Goal: Transaction & Acquisition: Book appointment/travel/reservation

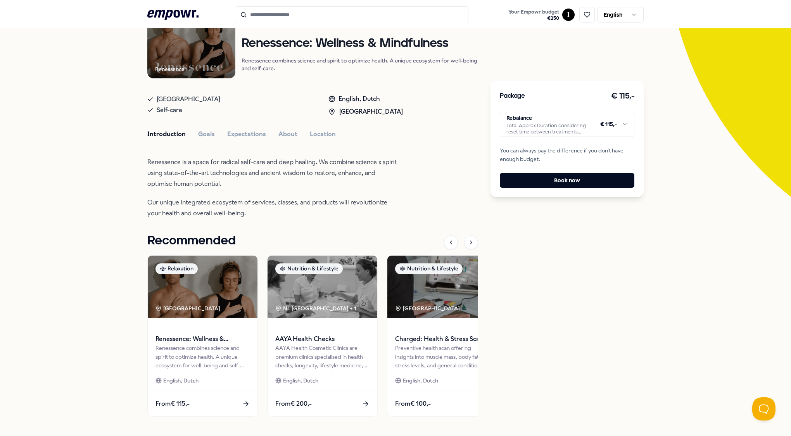
scroll to position [116, 0]
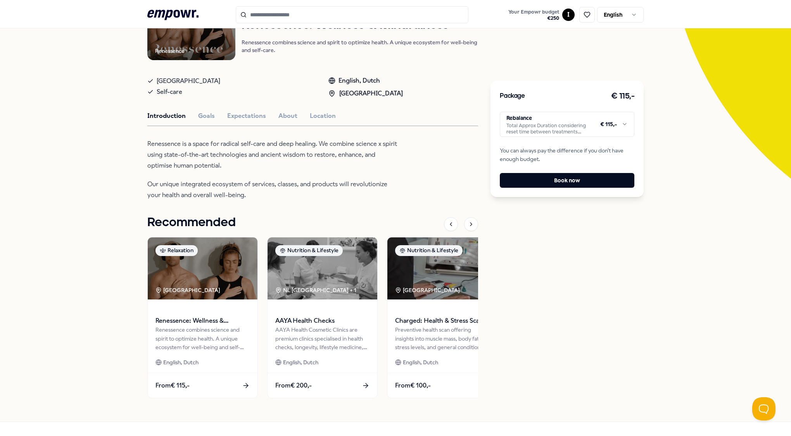
click at [557, 125] on html ".empowr-logo_svg__cls-1{fill:#03032f} Your Empowr budget € 250 I English All ca…" at bounding box center [395, 218] width 791 height 436
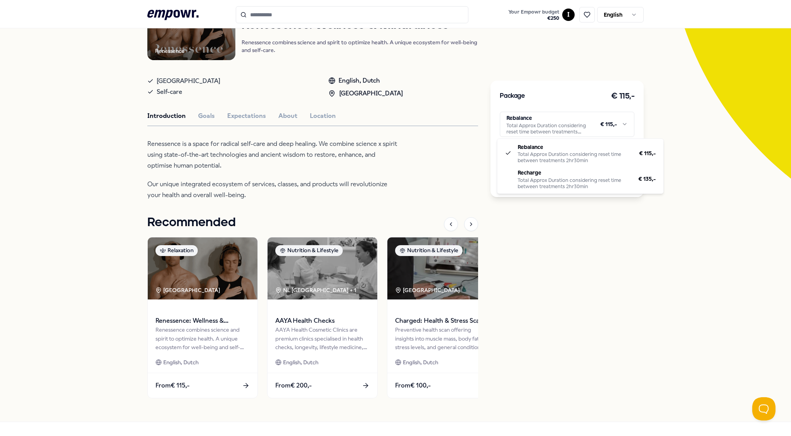
click at [239, 168] on html ".empowr-logo_svg__cls-1{fill:#03032f} Your Empowr budget € 250 I English All ca…" at bounding box center [395, 218] width 791 height 436
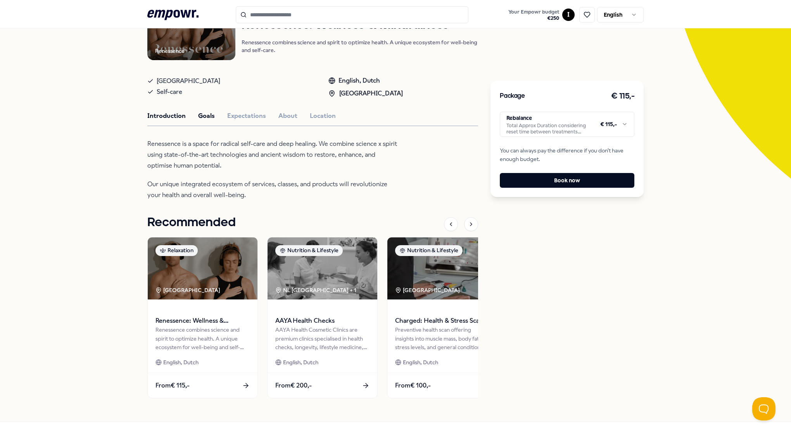
click at [198, 112] on button "Goals" at bounding box center [206, 116] width 17 height 10
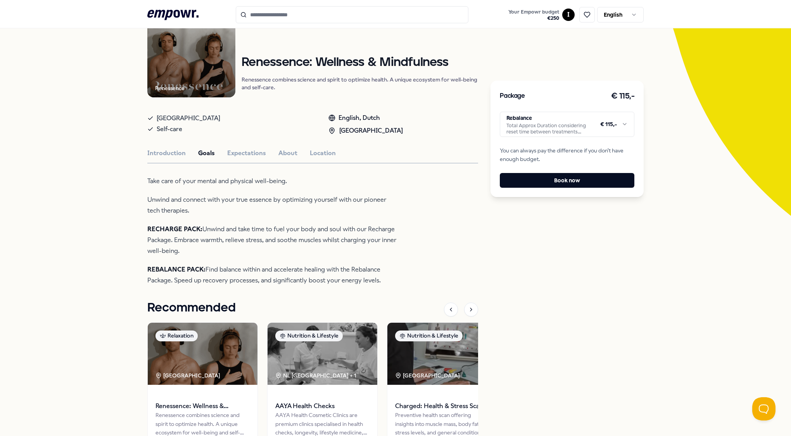
scroll to position [0, 0]
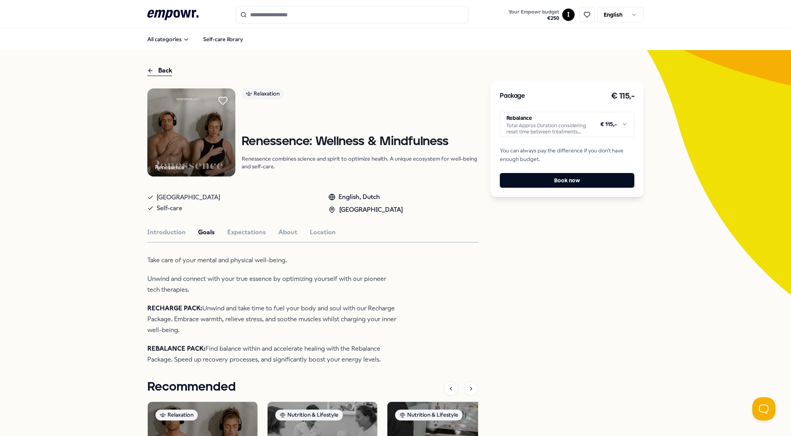
click at [219, 98] on icon at bounding box center [223, 101] width 9 height 8
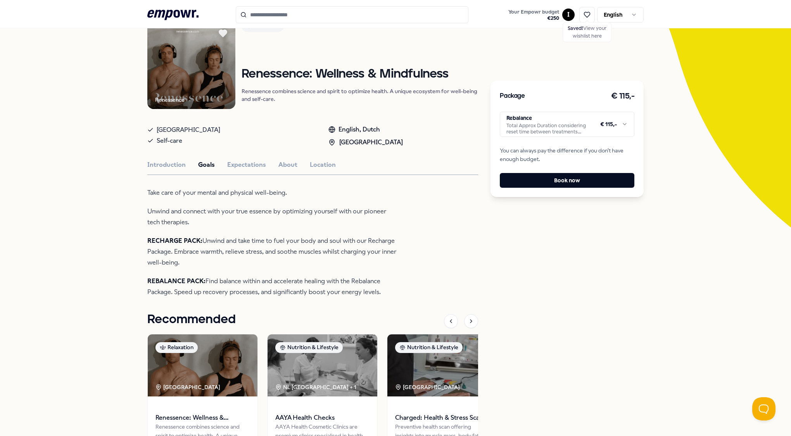
scroll to position [116, 0]
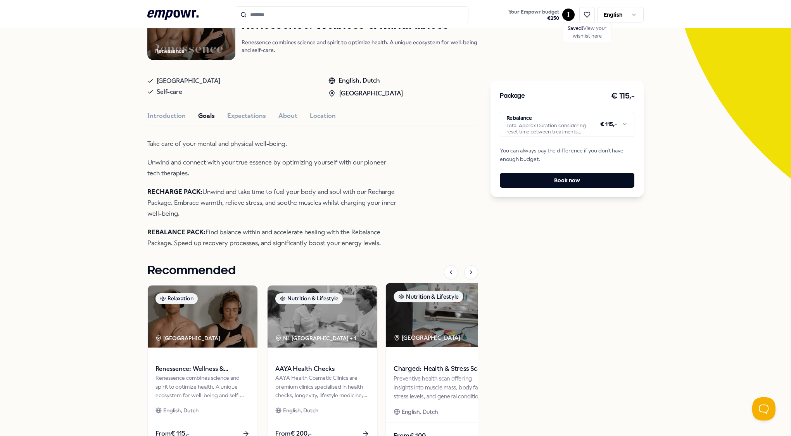
click at [423, 368] on span "Charged: Health & Stress Scan" at bounding box center [442, 369] width 97 height 10
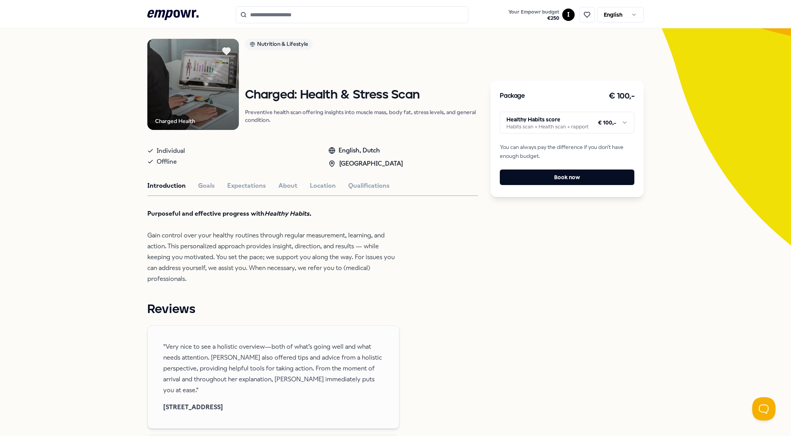
click at [540, 125] on html ".empowr-logo_svg__cls-1{fill:#03032f} Your Empowr budget € 250 I English All ca…" at bounding box center [395, 218] width 791 height 436
click at [571, 180] on button "Book now" at bounding box center [567, 177] width 135 height 16
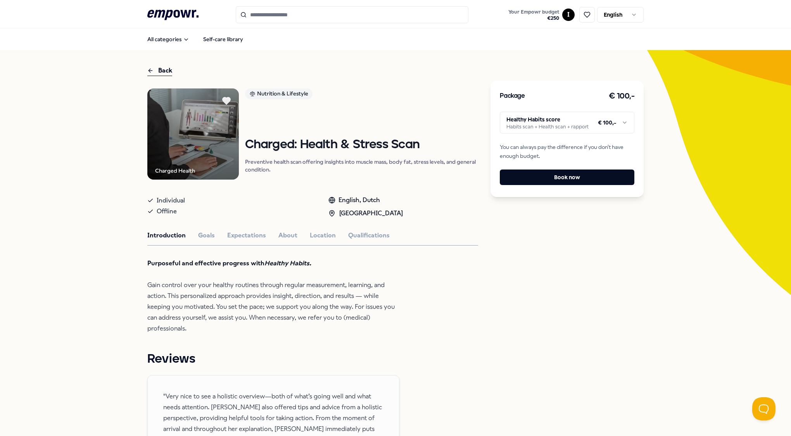
click at [212, 233] on div "Introduction Goals Expectations About Location Qualifications" at bounding box center [312, 235] width 331 height 10
click at [209, 234] on button "Goals" at bounding box center [206, 235] width 17 height 10
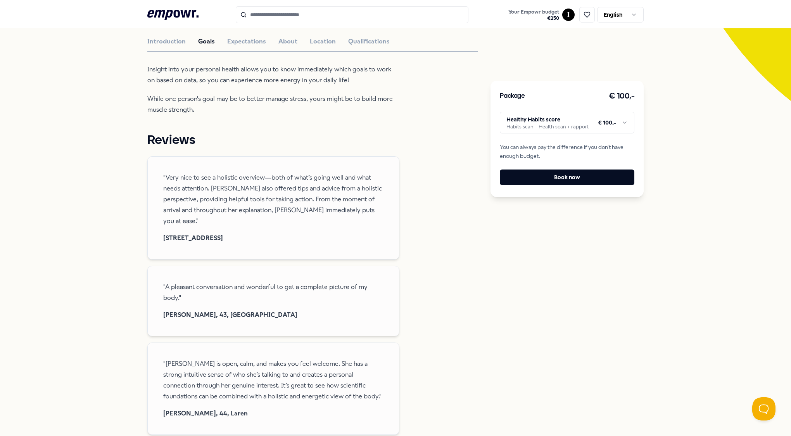
scroll to position [39, 0]
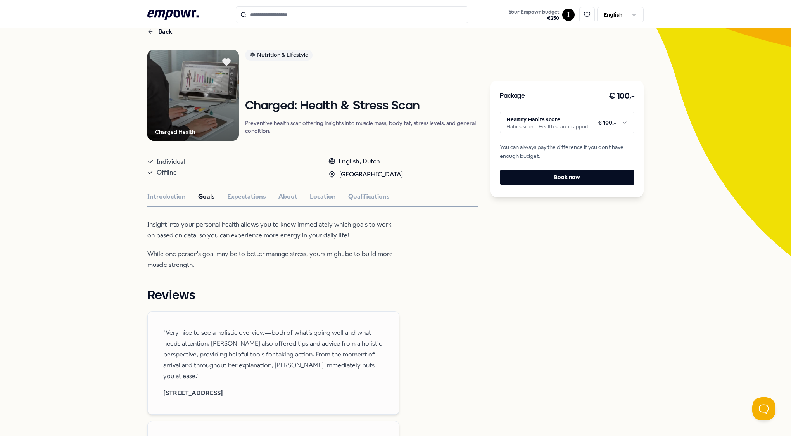
click at [568, 125] on html ".empowr-logo_svg__cls-1{fill:#03032f} Your Empowr budget € 250 I English All ca…" at bounding box center [395, 218] width 791 height 436
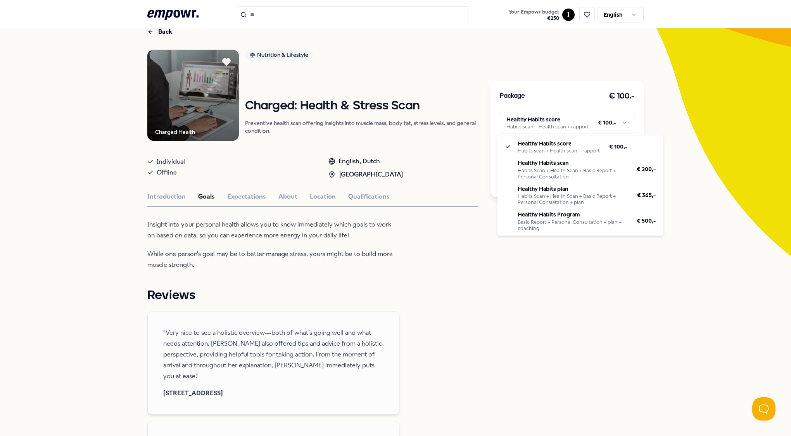
click at [708, 200] on html ".empowr-logo_svg__cls-1{fill:#03032f} Your Empowr budget € 250 I English All ca…" at bounding box center [395, 218] width 791 height 436
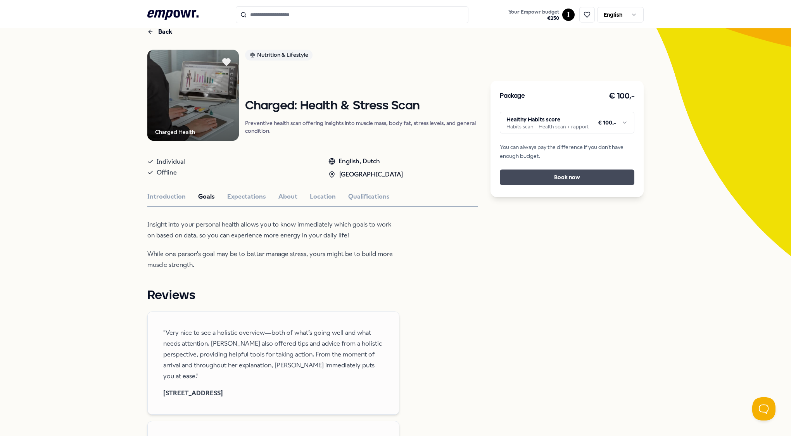
click at [567, 179] on button "Book now" at bounding box center [567, 177] width 135 height 16
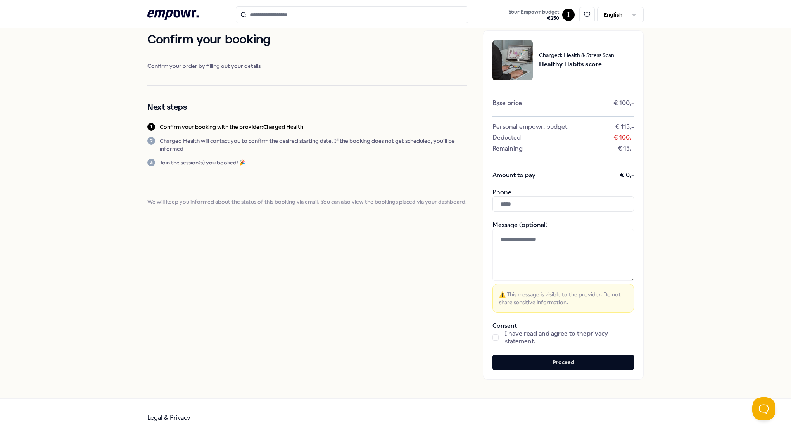
click at [495, 337] on button "button" at bounding box center [496, 337] width 6 height 6
click at [521, 208] on input "text" at bounding box center [564, 204] width 142 height 16
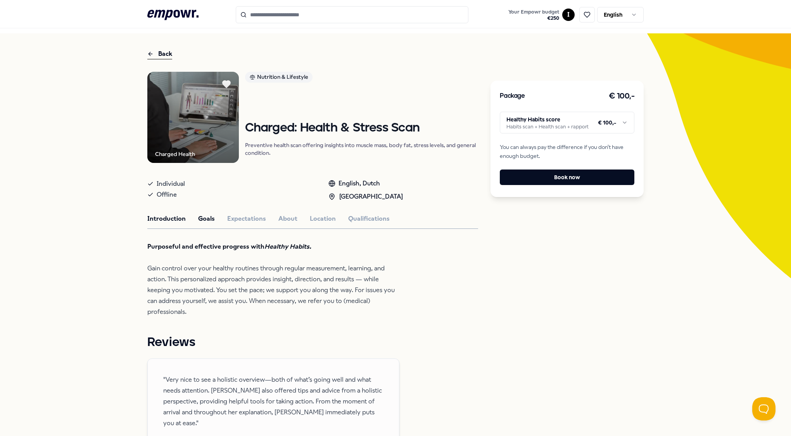
click at [200, 221] on button "Goals" at bounding box center [206, 219] width 17 height 10
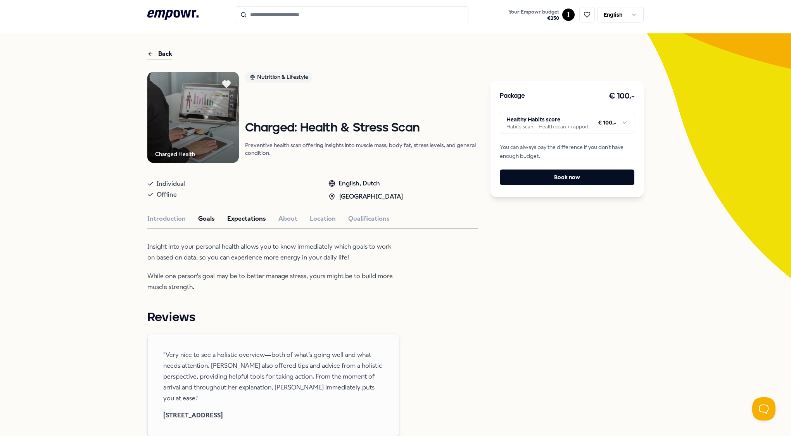
click at [244, 220] on button "Expectations" at bounding box center [246, 219] width 39 height 10
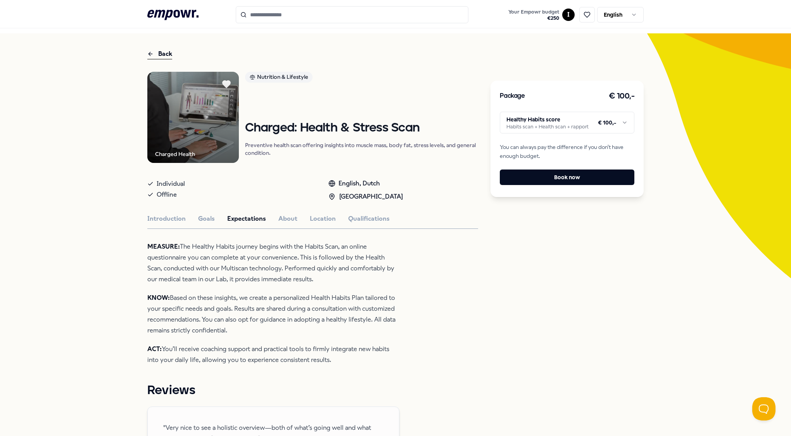
click at [273, 217] on div "Introduction Goals Expectations About Location Qualifications" at bounding box center [312, 219] width 331 height 10
click at [290, 217] on button "About" at bounding box center [287, 219] width 19 height 10
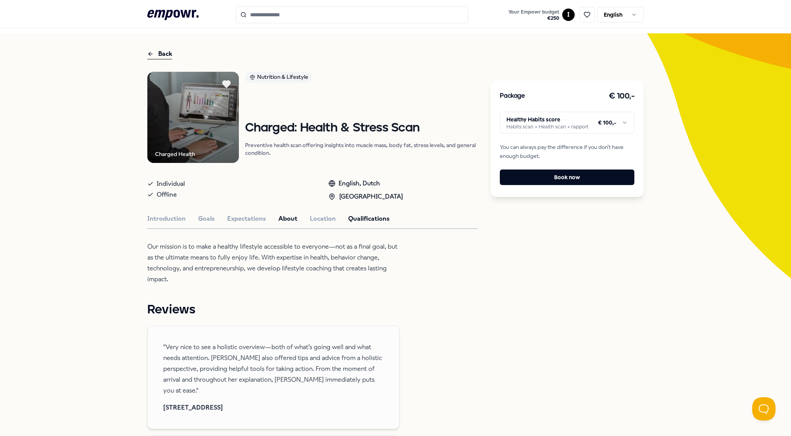
click at [366, 218] on button "Qualifications" at bounding box center [369, 219] width 42 height 10
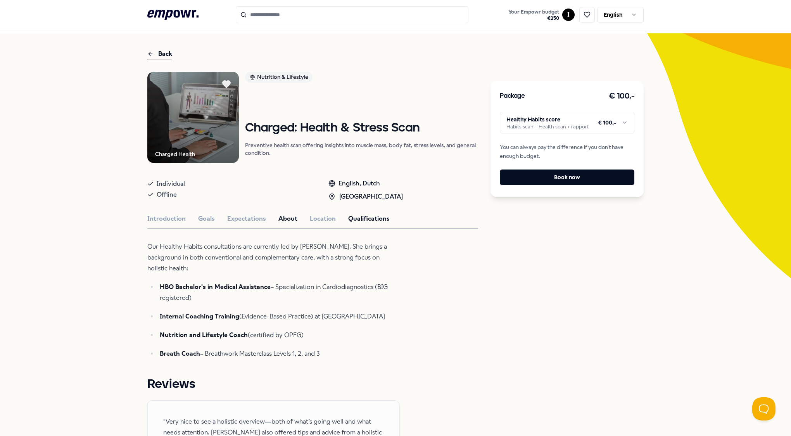
click at [287, 215] on button "About" at bounding box center [287, 219] width 19 height 10
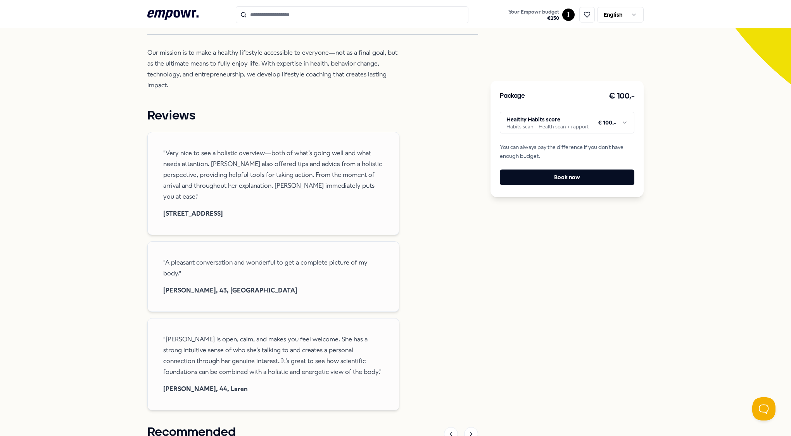
scroll to position [17, 0]
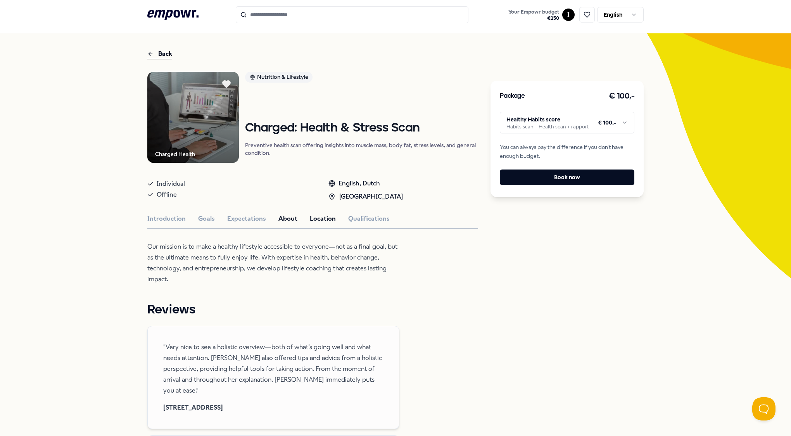
click at [320, 217] on button "Location" at bounding box center [323, 219] width 26 height 10
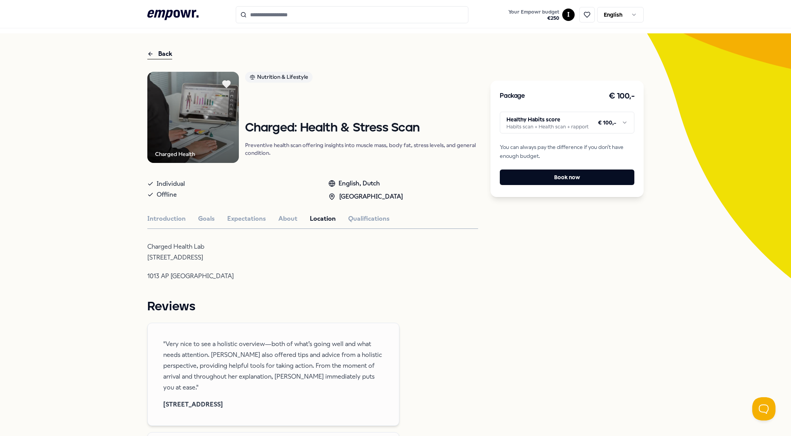
scroll to position [55, 0]
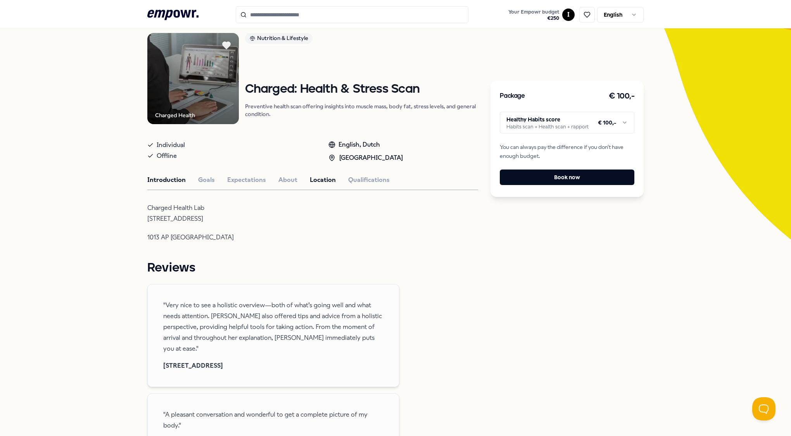
click at [168, 180] on button "Introduction" at bounding box center [166, 180] width 38 height 10
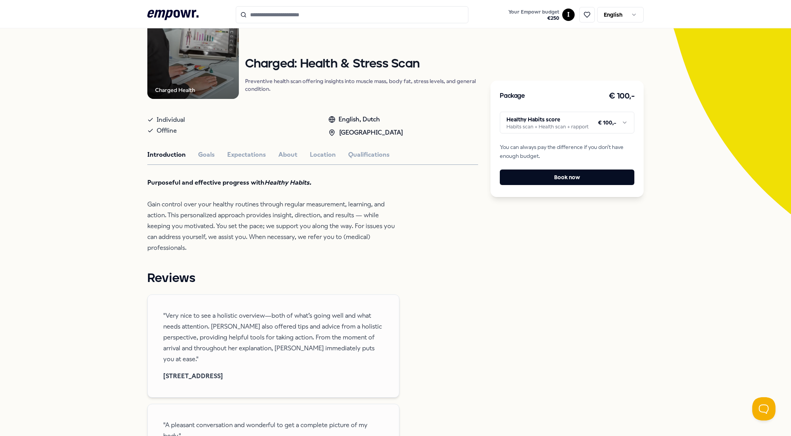
scroll to position [94, 0]
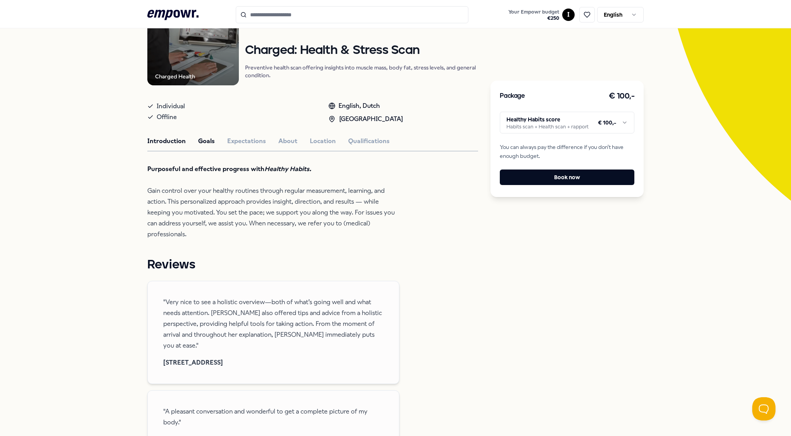
click at [208, 143] on button "Goals" at bounding box center [206, 141] width 17 height 10
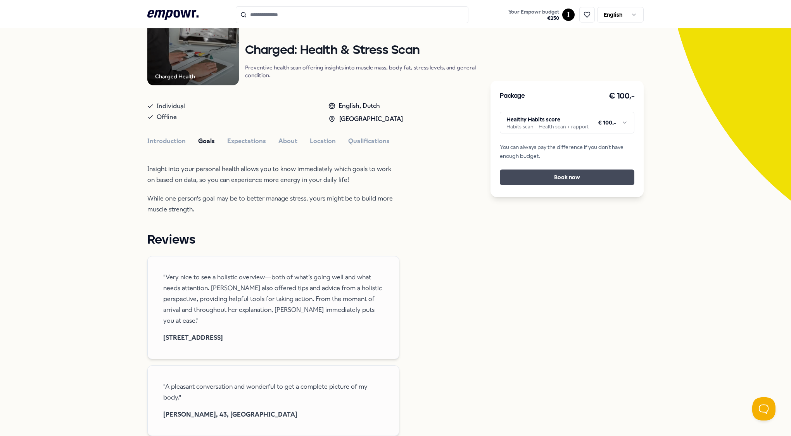
click at [555, 178] on button "Book now" at bounding box center [567, 177] width 135 height 16
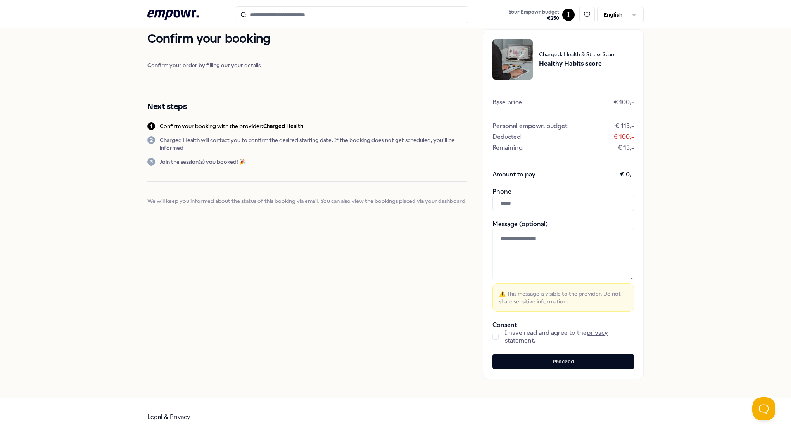
scroll to position [17, 0]
click at [524, 199] on input "text" at bounding box center [564, 204] width 142 height 16
click at [493, 335] on button "button" at bounding box center [496, 337] width 6 height 6
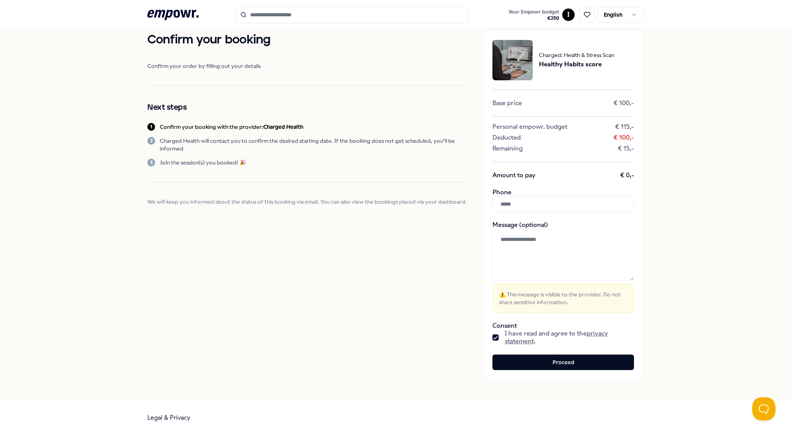
click at [523, 209] on input "text" at bounding box center [564, 204] width 142 height 16
type input "**********"
click at [560, 361] on button "Proceed" at bounding box center [564, 362] width 142 height 16
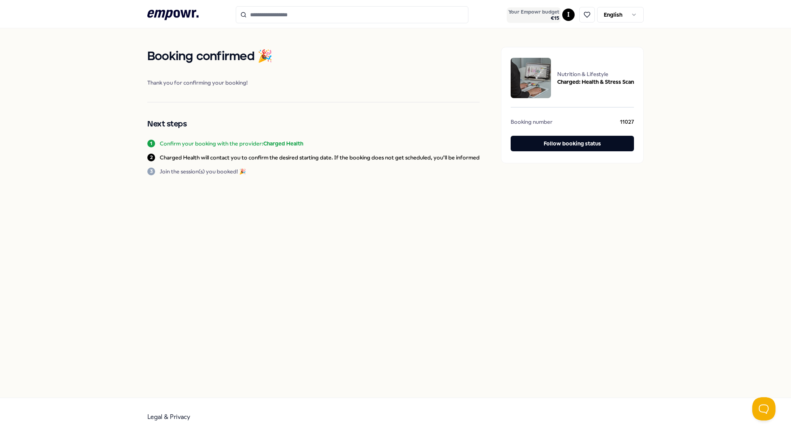
click at [539, 14] on span "Your Empowr budget" at bounding box center [533, 12] width 51 height 6
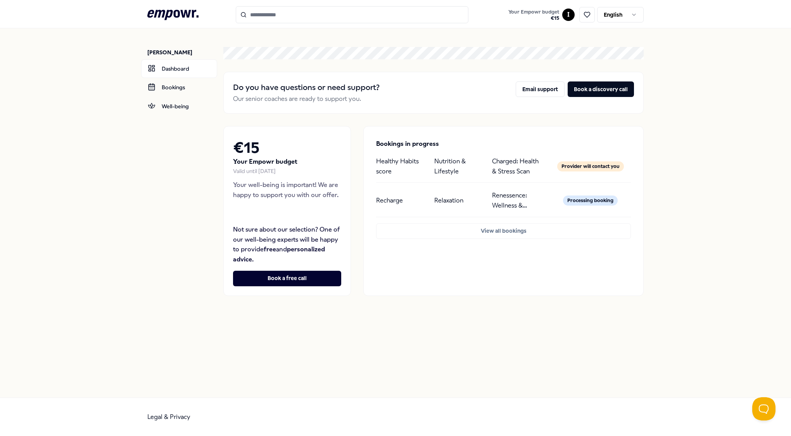
click at [181, 10] on icon at bounding box center [172, 15] width 51 height 10
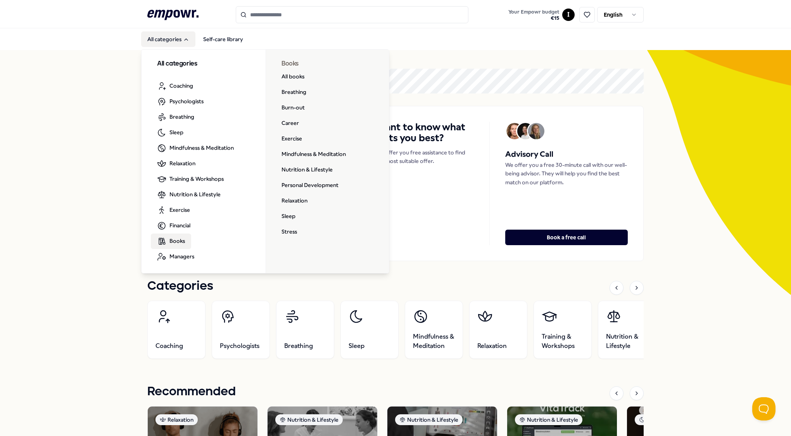
click at [178, 242] on span "Books" at bounding box center [177, 241] width 16 height 9
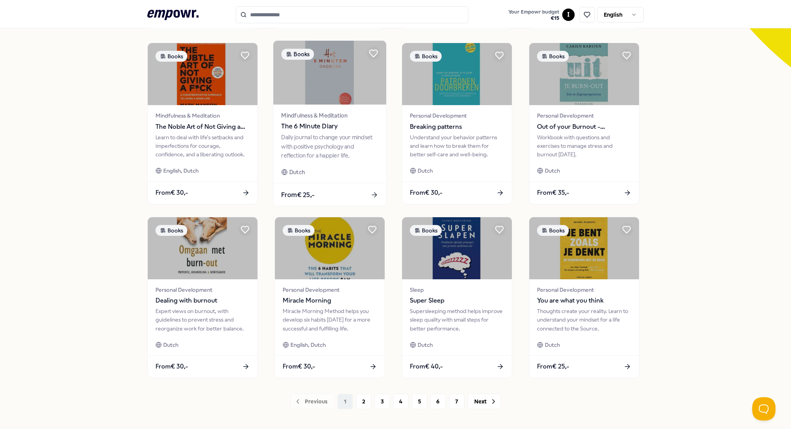
scroll to position [258, 0]
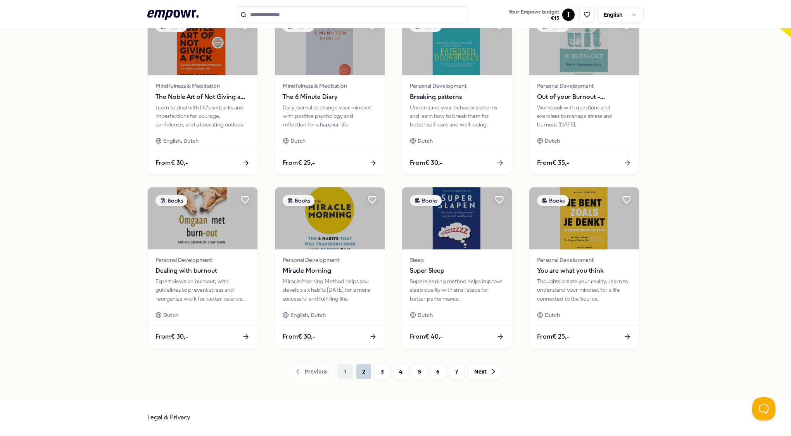
click at [361, 376] on button "2" at bounding box center [364, 372] width 16 height 16
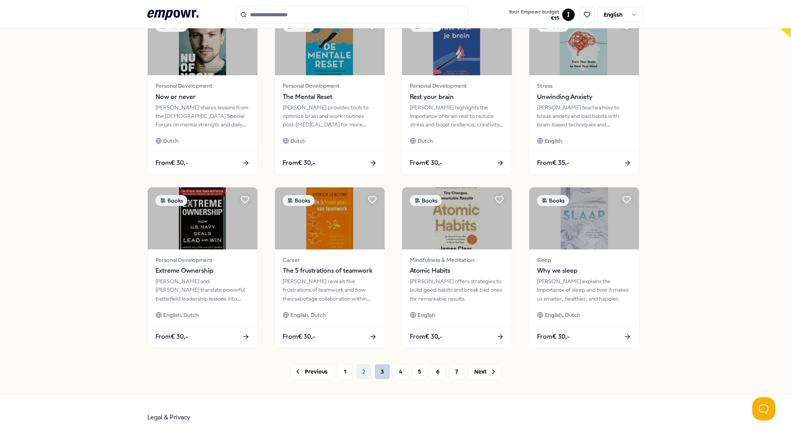
click at [383, 372] on button "3" at bounding box center [383, 372] width 16 height 16
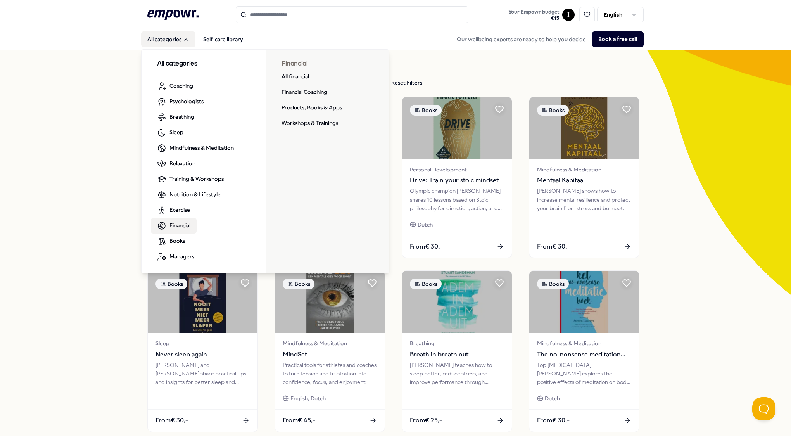
click at [172, 228] on span "Financial" at bounding box center [179, 225] width 21 height 9
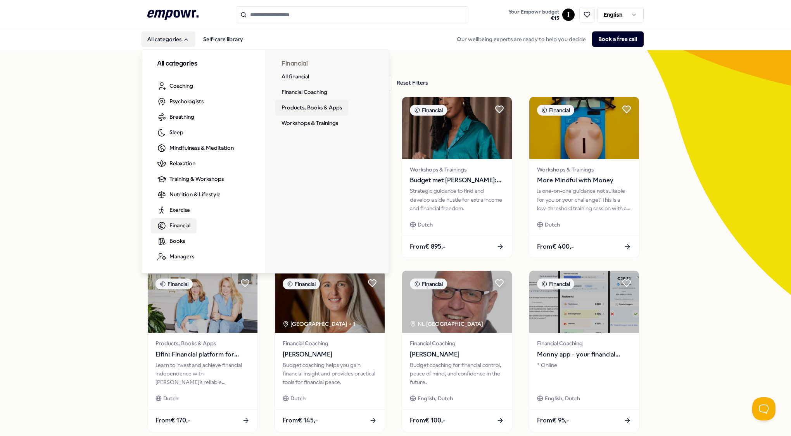
click at [323, 106] on link "Products, Books & Apps" at bounding box center [311, 108] width 73 height 16
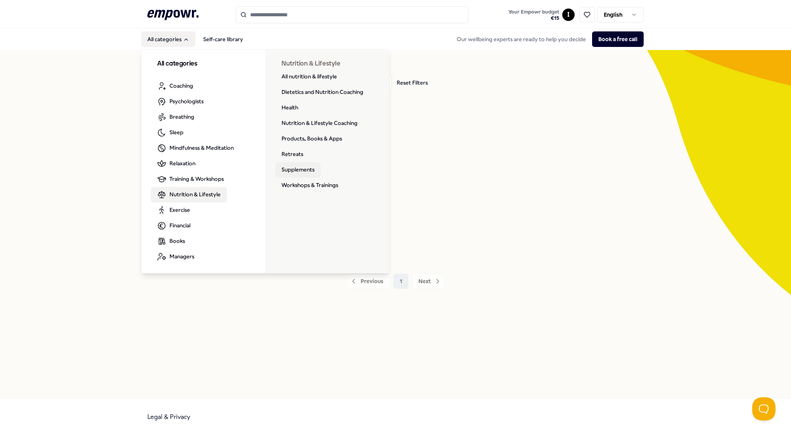
click at [293, 164] on link "Supplements" at bounding box center [297, 170] width 45 height 16
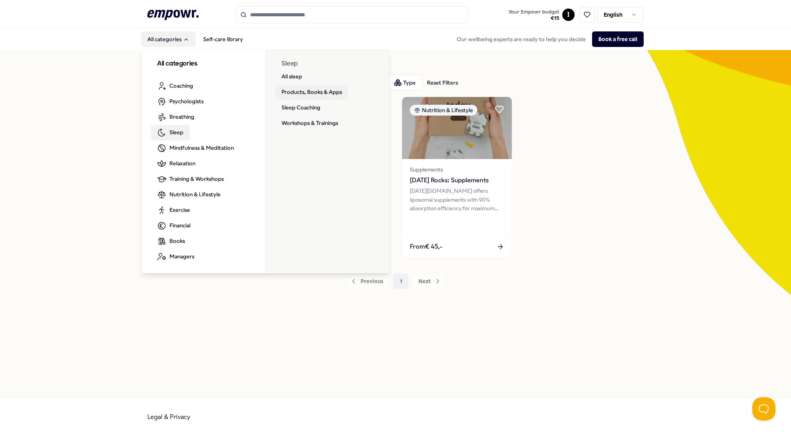
click at [335, 92] on link "Products, Books & Apps" at bounding box center [311, 93] width 73 height 16
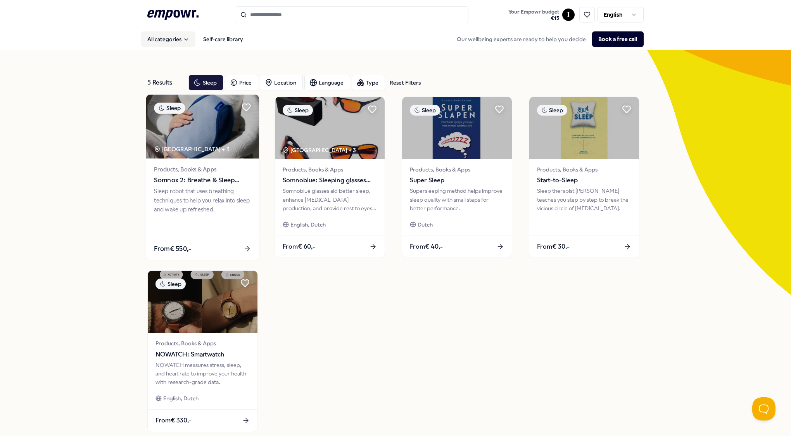
scroll to position [39, 0]
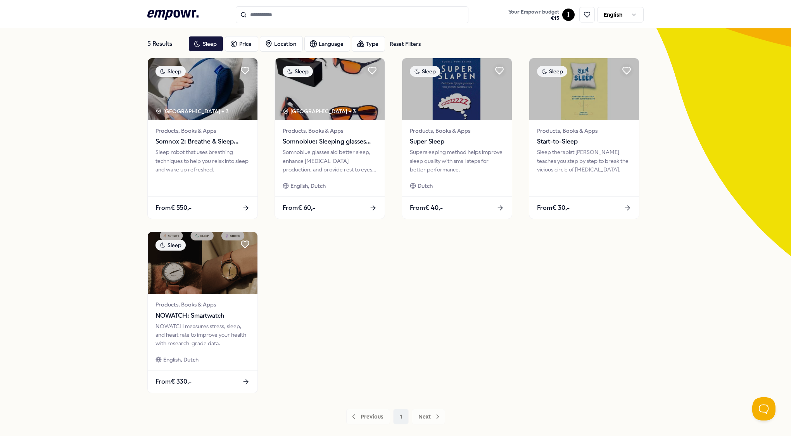
click at [181, 17] on icon at bounding box center [172, 15] width 51 height 10
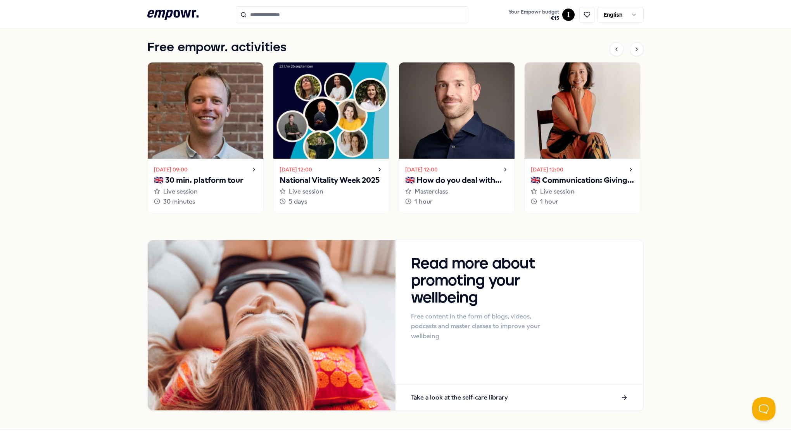
scroll to position [583, 0]
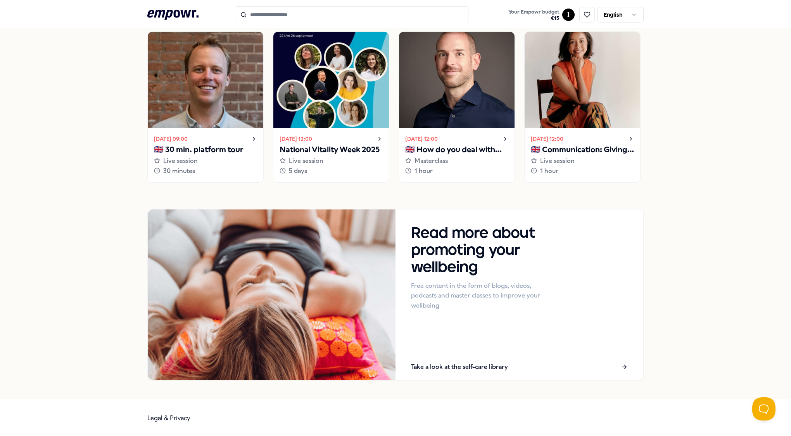
click at [546, 152] on p "🇬🇧 Communication: Giving and receiving feedback" at bounding box center [582, 150] width 103 height 12
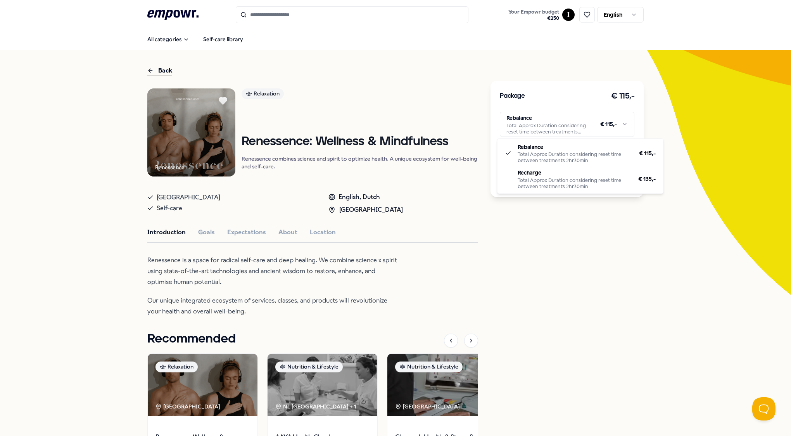
click at [593, 123] on html ".empowr-logo_svg__cls-1{fill:#03032f} Your Empowr budget € 250 I English All ca…" at bounding box center [395, 218] width 791 height 436
click at [603, 301] on html ".empowr-logo_svg__cls-1{fill:#03032f} Your Empowr budget € 250 I English All ca…" at bounding box center [395, 218] width 791 height 436
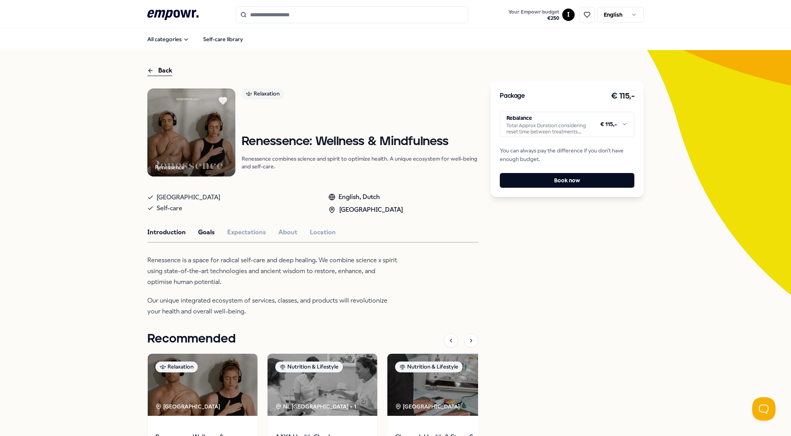
click at [204, 233] on button "Goals" at bounding box center [206, 232] width 17 height 10
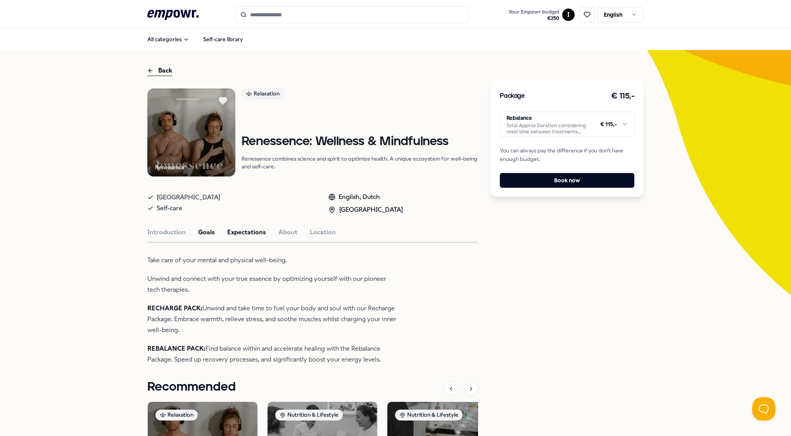
click at [258, 229] on button "Expectations" at bounding box center [246, 232] width 39 height 10
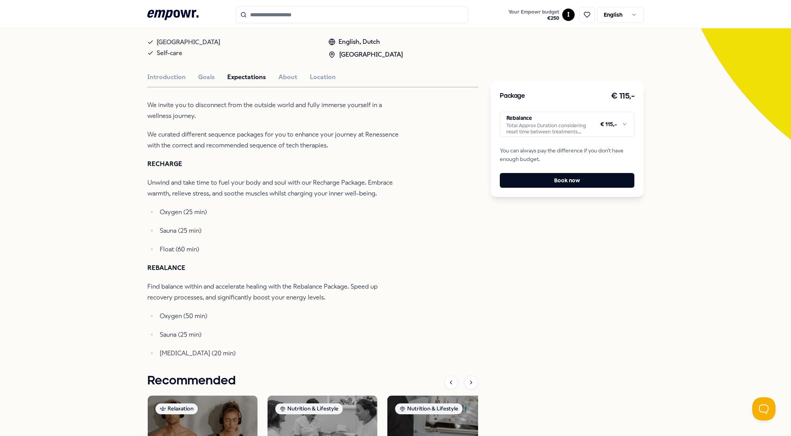
scroll to position [116, 0]
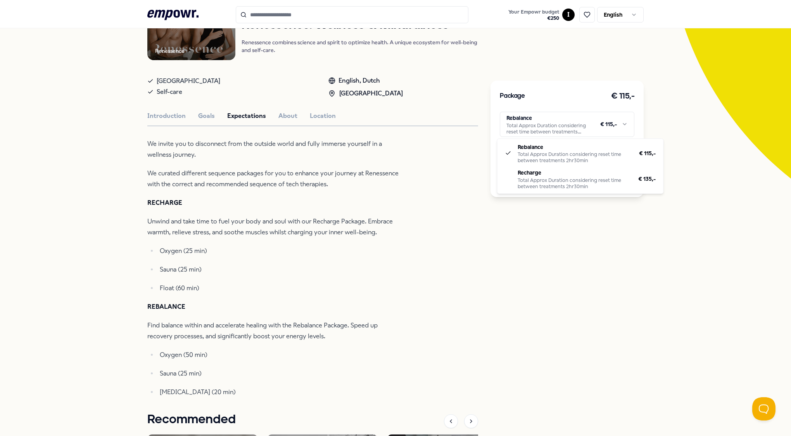
click at [524, 128] on html ".empowr-logo_svg__cls-1{fill:#03032f} Your Empowr budget € 250 I English All ca…" at bounding box center [395, 218] width 791 height 436
click at [568, 182] on button "Book now" at bounding box center [567, 180] width 135 height 15
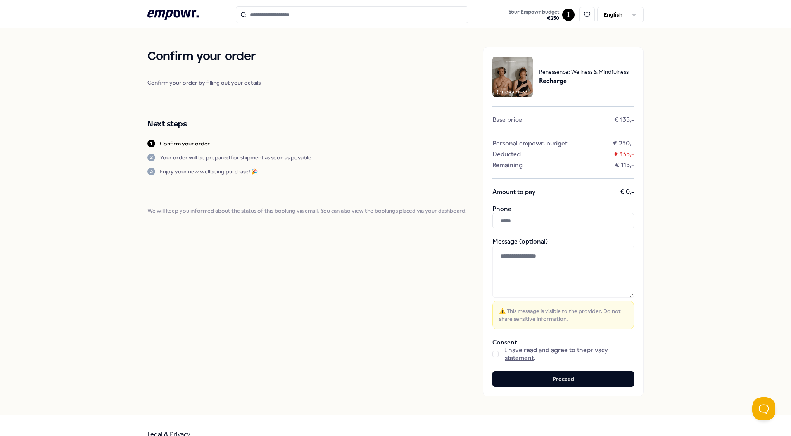
click at [493, 355] on button "button" at bounding box center [496, 354] width 6 height 6
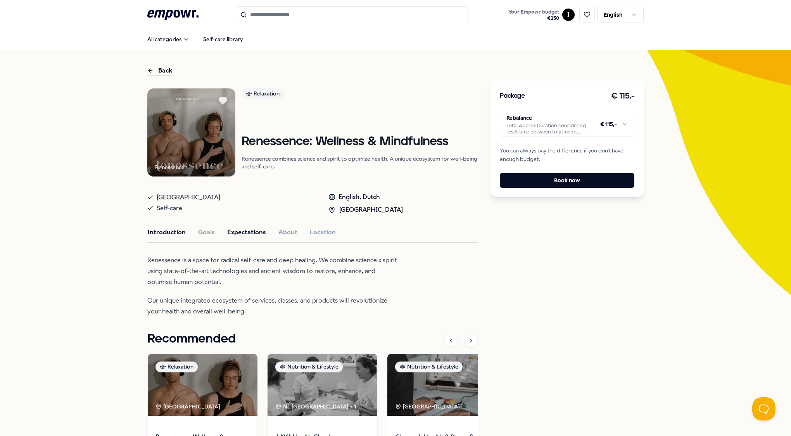
click at [234, 232] on button "Expectations" at bounding box center [246, 232] width 39 height 10
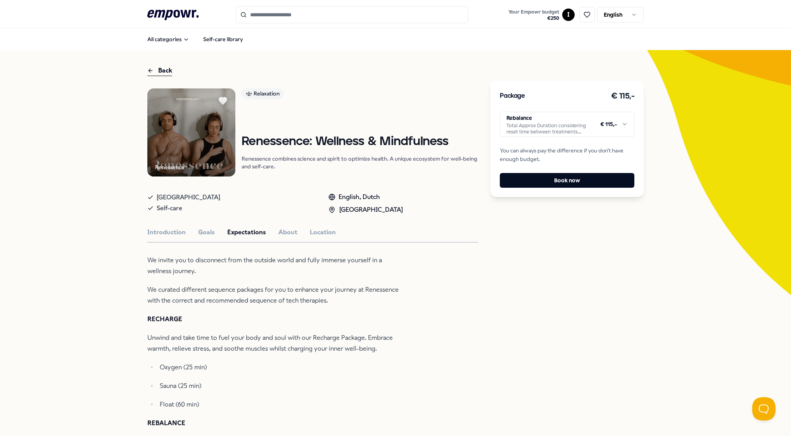
scroll to position [78, 0]
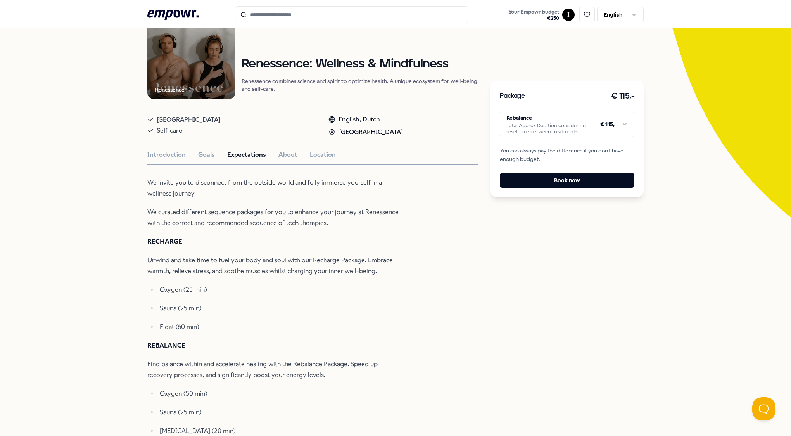
click at [564, 119] on html ".empowr-logo_svg__cls-1{fill:#03032f} Your Empowr budget € 250 I English All ca…" at bounding box center [395, 218] width 791 height 436
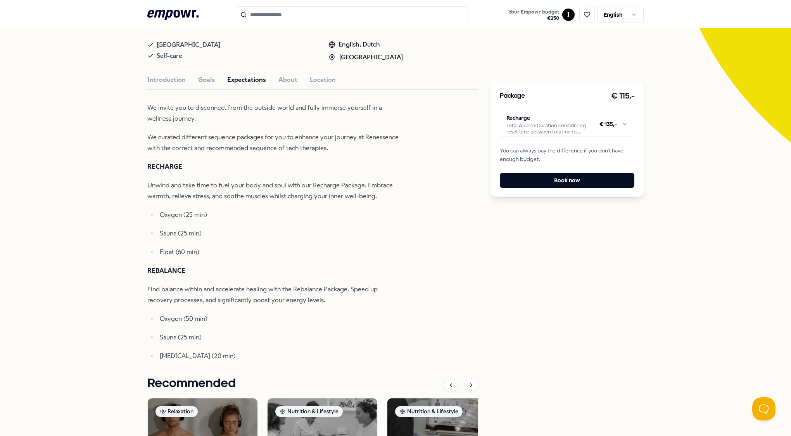
scroll to position [155, 0]
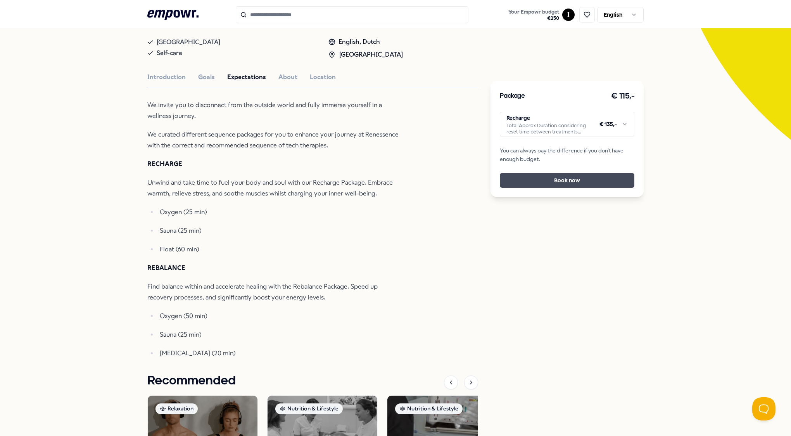
click at [566, 180] on button "Book now" at bounding box center [567, 180] width 135 height 15
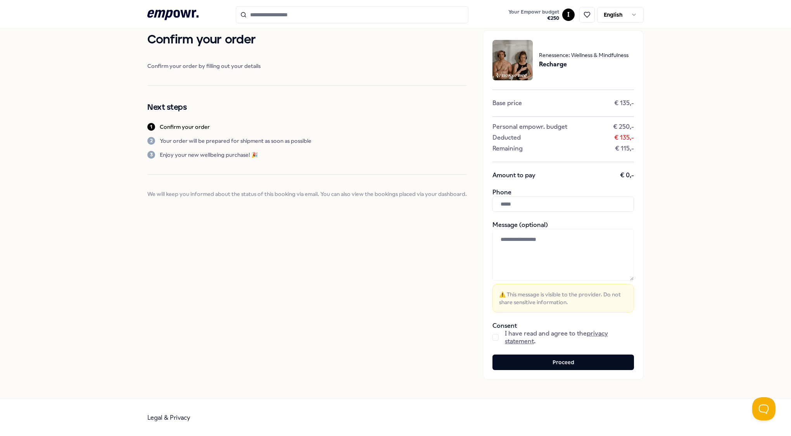
click at [493, 338] on button "button" at bounding box center [496, 337] width 6 height 6
click at [538, 208] on input "text" at bounding box center [564, 204] width 142 height 16
type input "**********"
click at [533, 361] on button "Proceed" at bounding box center [564, 362] width 142 height 16
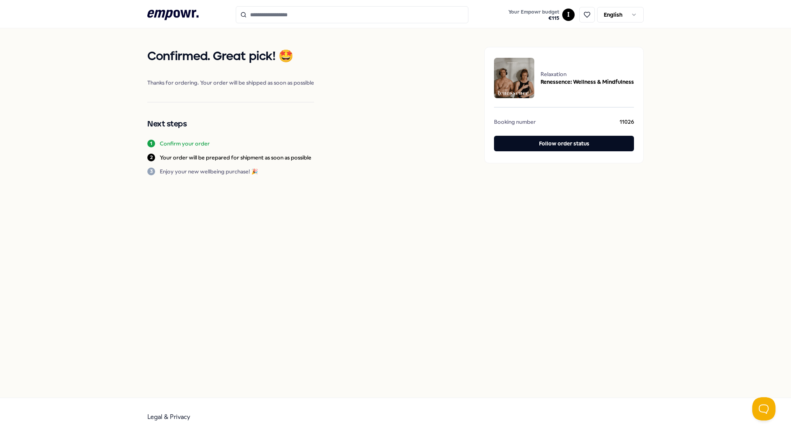
click at [518, 81] on img at bounding box center [514, 78] width 40 height 40
click at [182, 14] on icon at bounding box center [172, 15] width 51 height 10
